Goal: Task Accomplishment & Management: Manage account settings

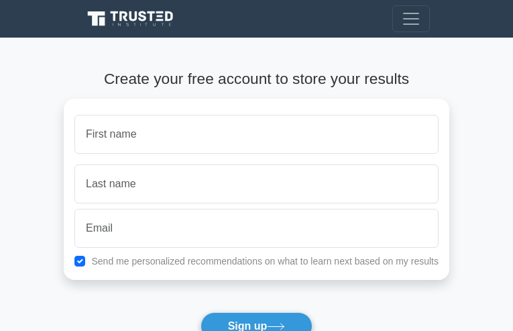
type input "CTpUNuYKAIW"
type input "axHEBBLL"
type input "mrs.joyce.pinero@gmail.com"
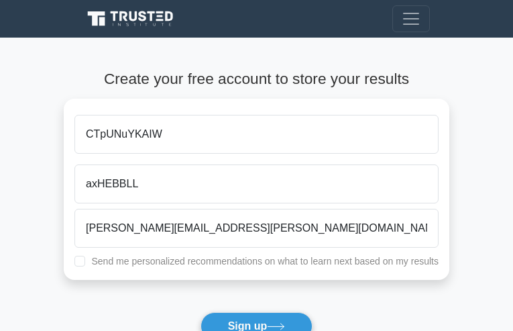
checkbox input "true"
